Goal: Find specific page/section: Find specific page/section

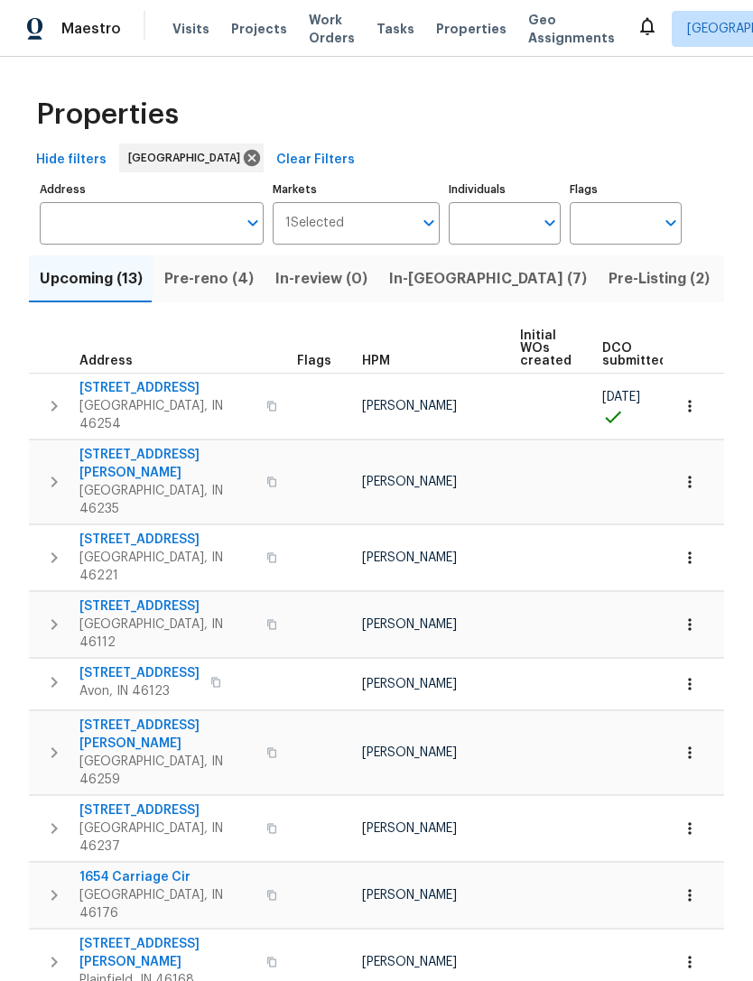
click at [91, 227] on input "Address" at bounding box center [138, 223] width 197 height 42
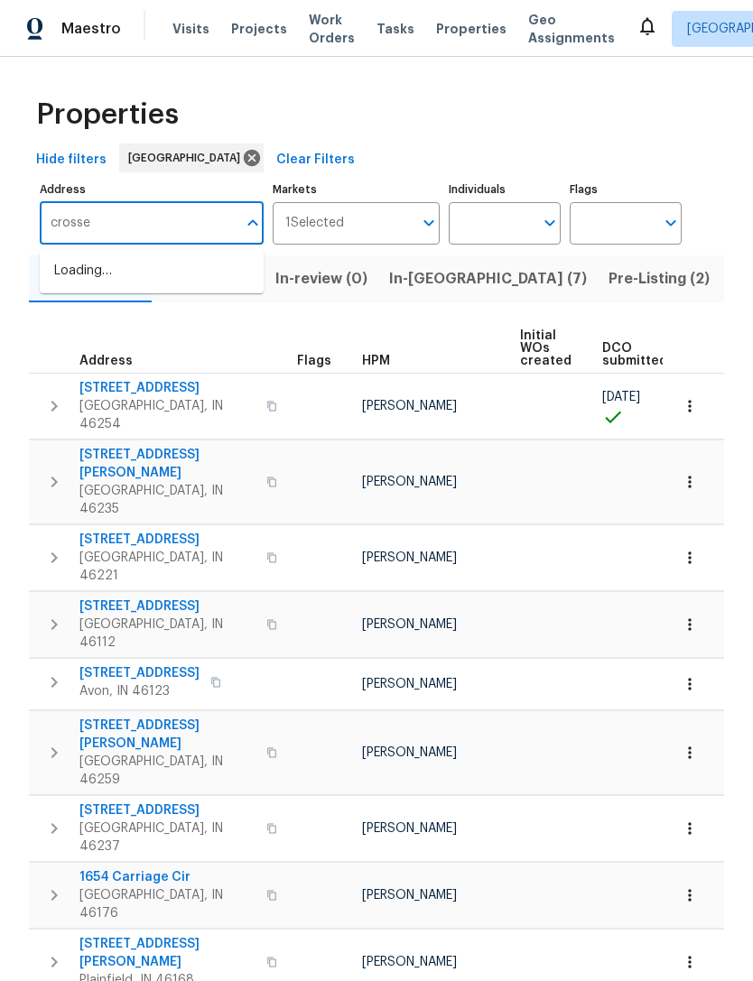
type input "crosser"
click at [94, 296] on li "8437 Crosser Dr Indianapolis IN 46237" at bounding box center [152, 280] width 224 height 49
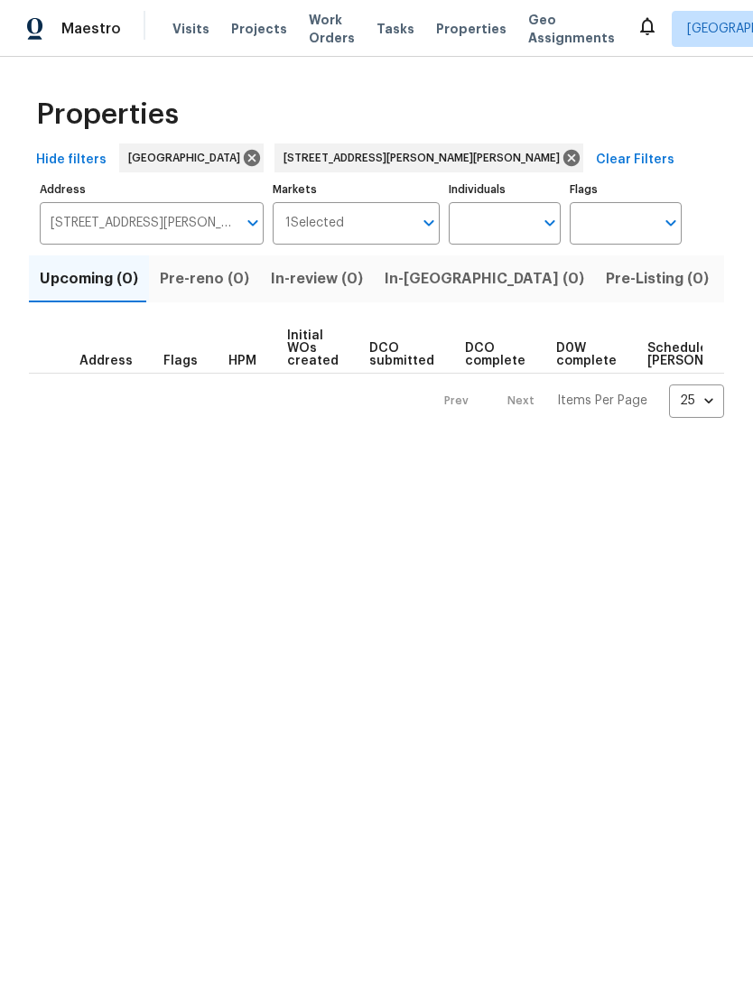
click at [730, 286] on span "Listed (1)" at bounding box center [762, 278] width 65 height 25
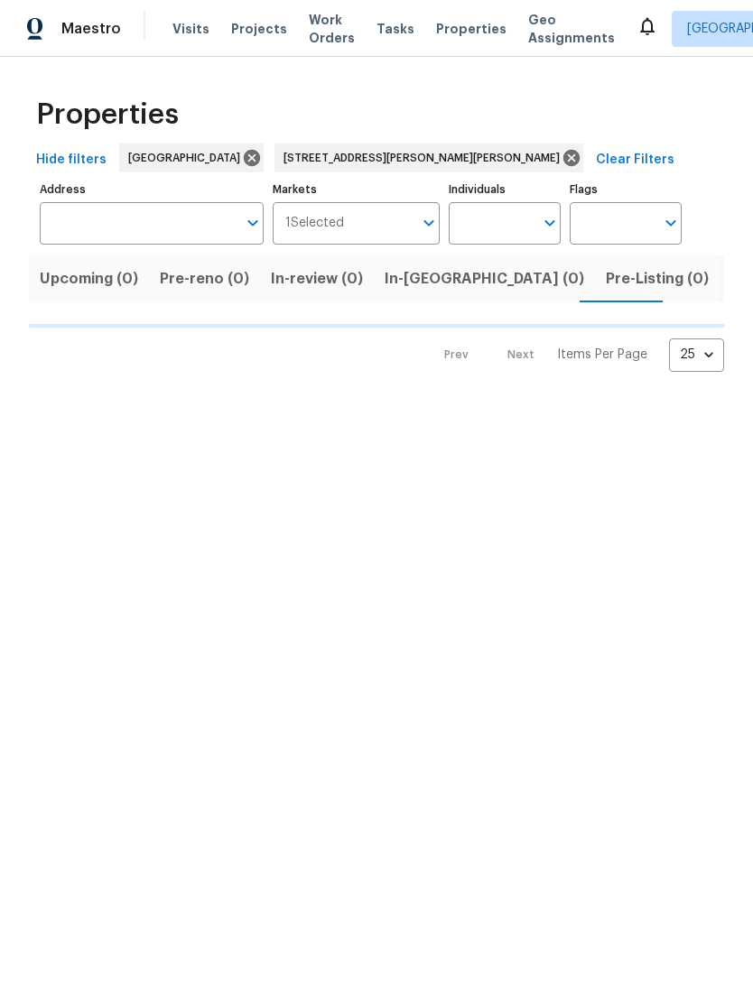
type input "8437 Crosser Dr Indianapolis IN 46237"
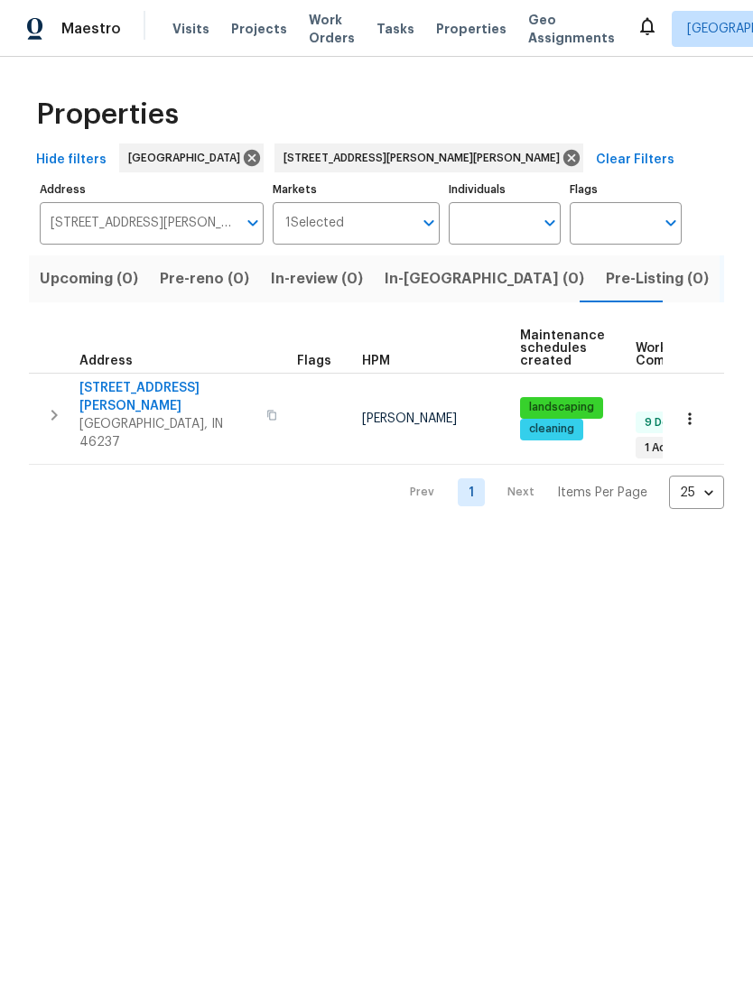
click at [118, 415] on span "[GEOGRAPHIC_DATA], IN 46237" at bounding box center [167, 433] width 176 height 36
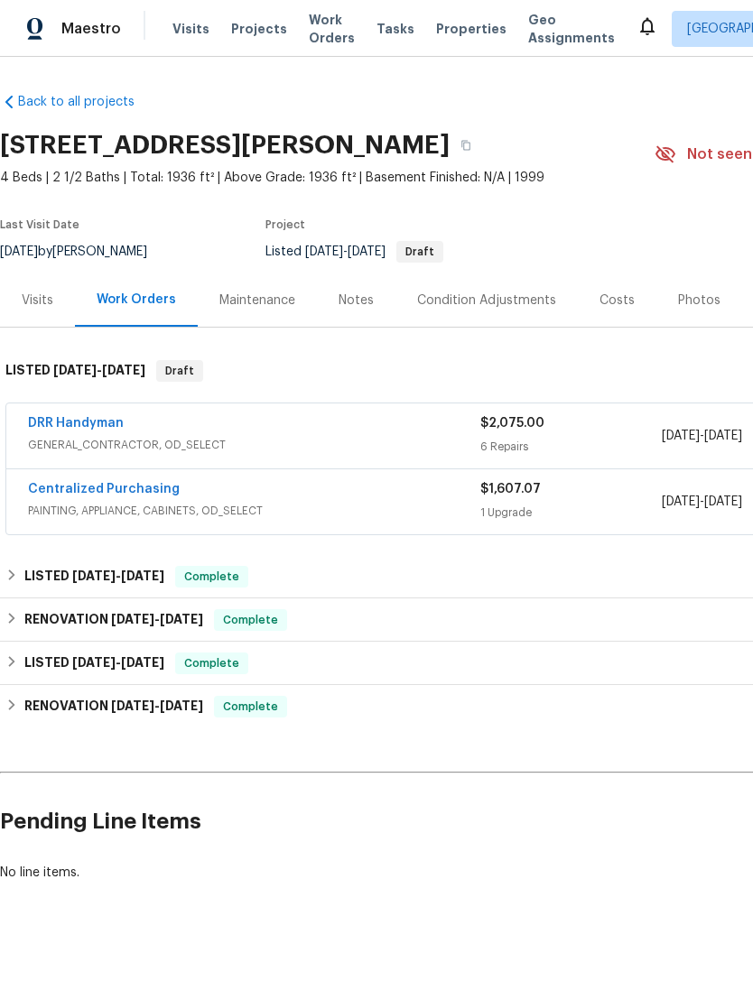
click at [40, 314] on div "Visits" at bounding box center [37, 299] width 75 height 53
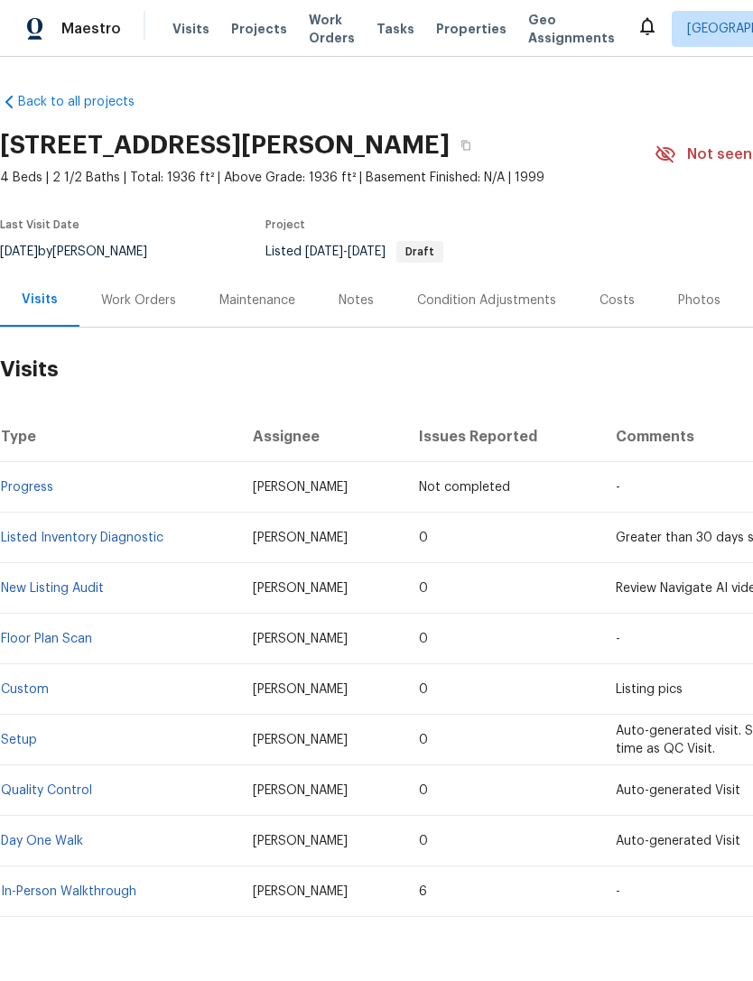
click at [32, 491] on link "Progress" at bounding box center [27, 487] width 52 height 13
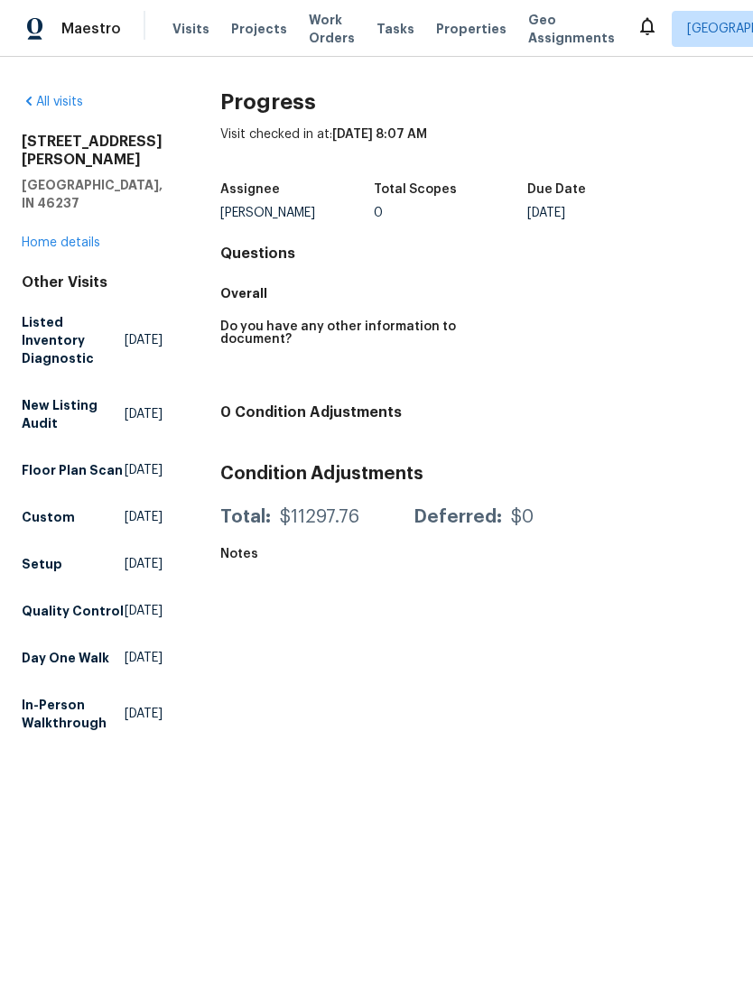
click at [60, 236] on link "Home details" at bounding box center [61, 242] width 79 height 13
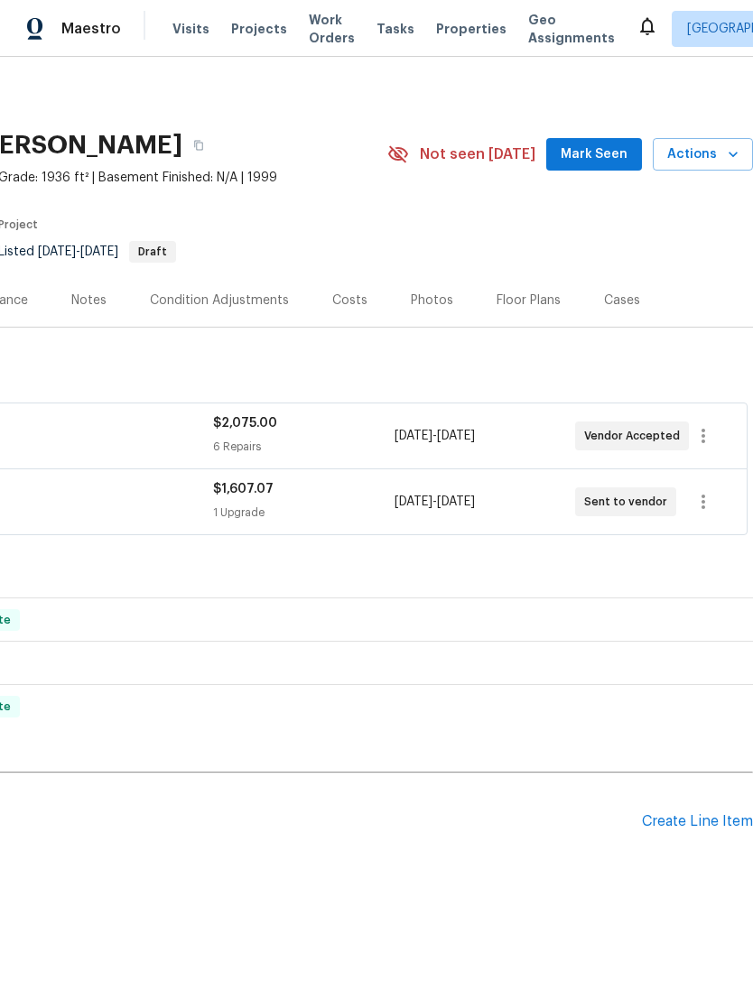
scroll to position [0, 267]
